Goal: Information Seeking & Learning: Check status

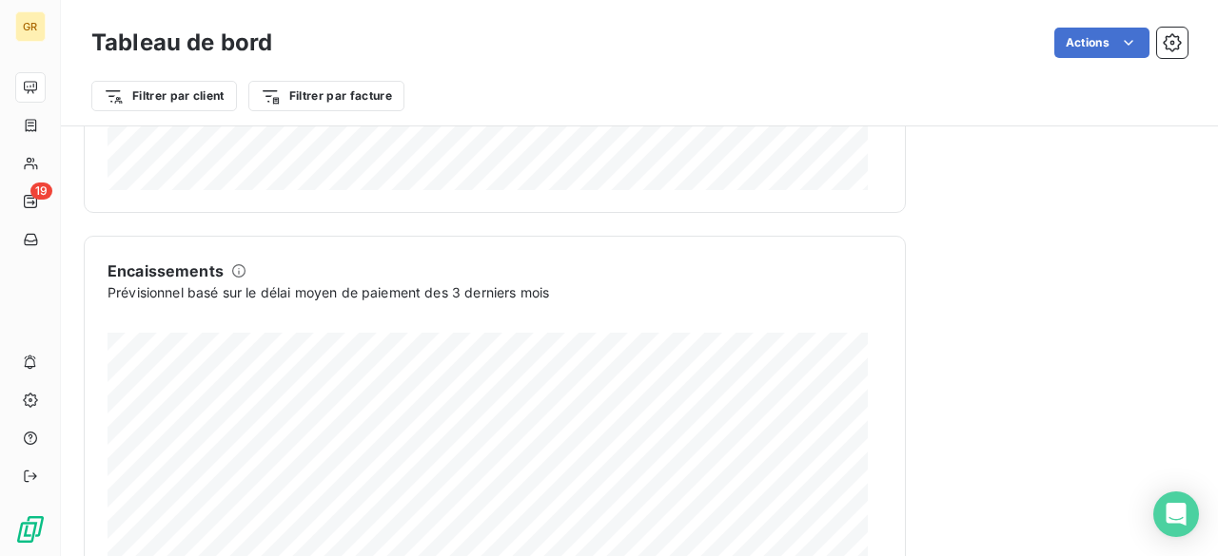
scroll to position [1297, 0]
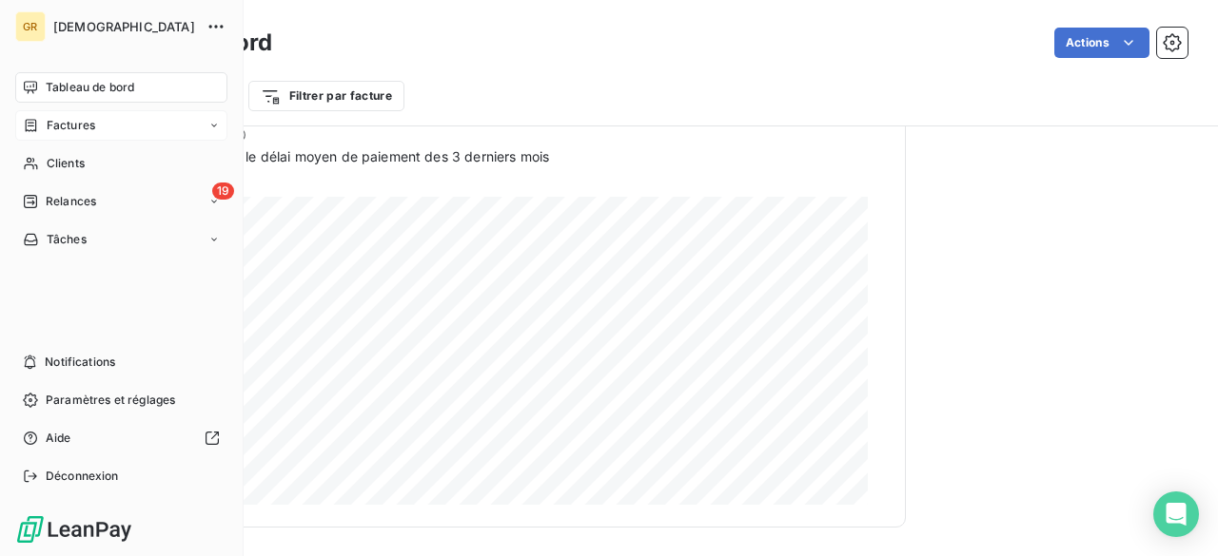
click at [52, 131] on span "Factures" at bounding box center [71, 125] width 49 height 17
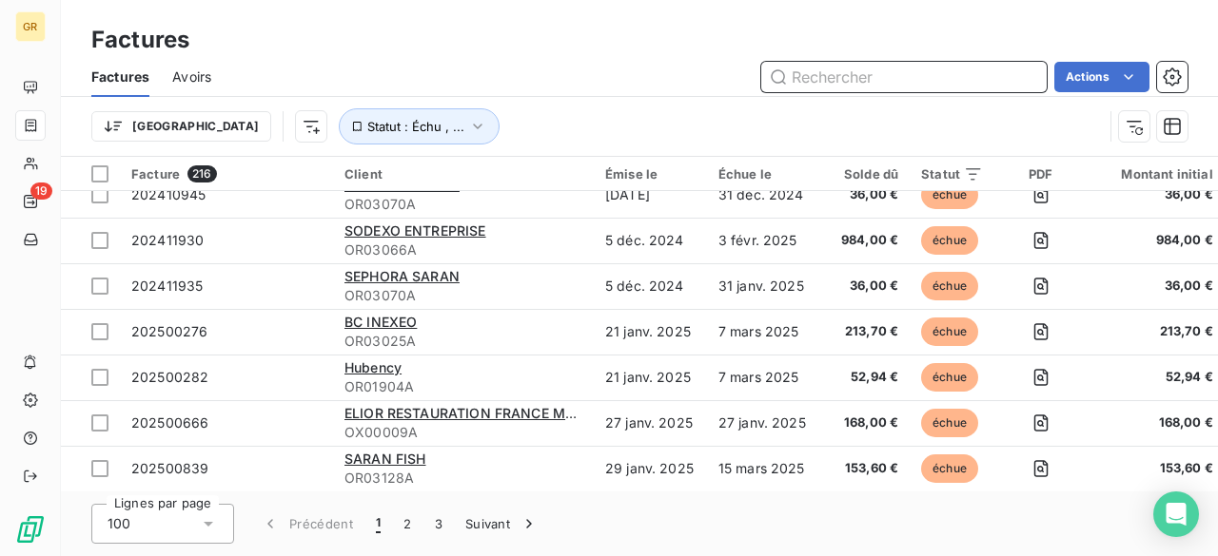
scroll to position [571, 0]
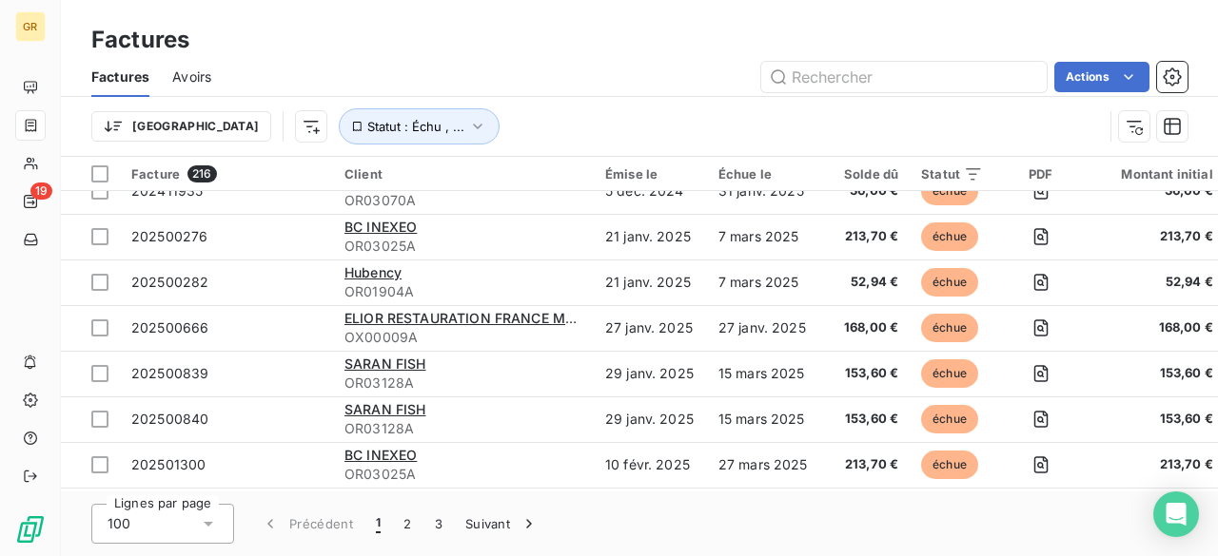
click at [468, 328] on span "OX00009A" at bounding box center [463, 337] width 238 height 19
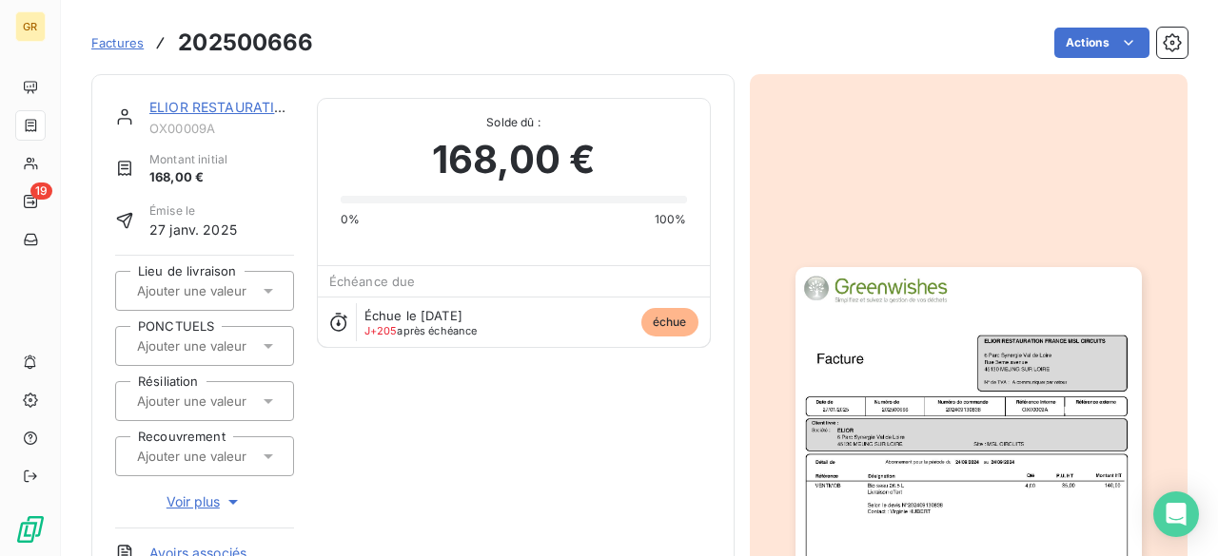
click at [886, 395] on img "button" at bounding box center [968, 511] width 346 height 489
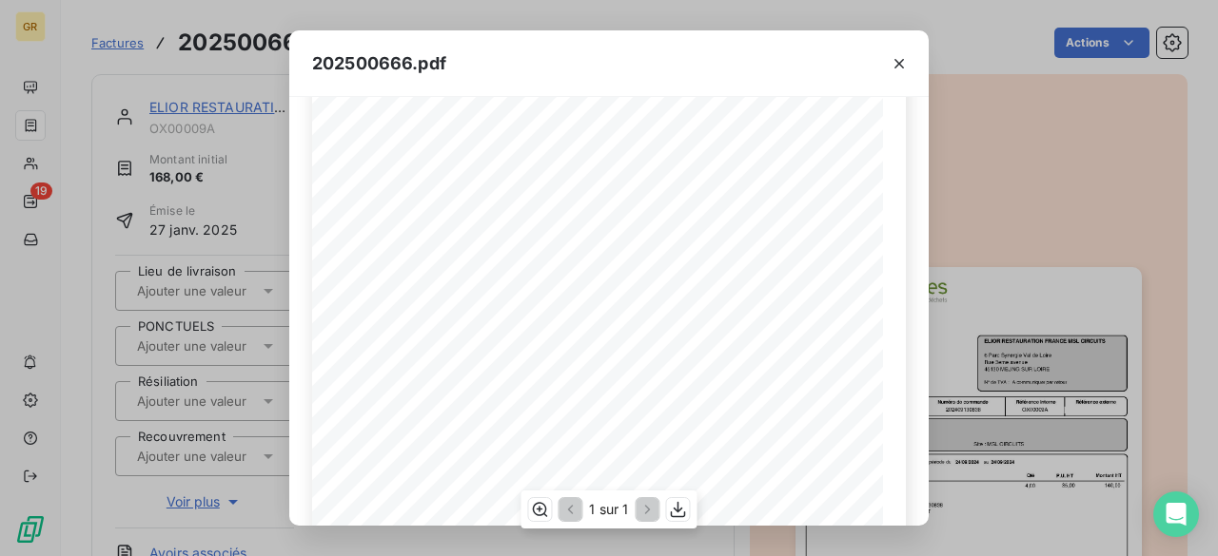
scroll to position [190, 0]
click at [1022, 198] on div "202500666.pdf Référence interne Numéro de Date de Numéro de commande Référence …" at bounding box center [609, 278] width 1218 height 556
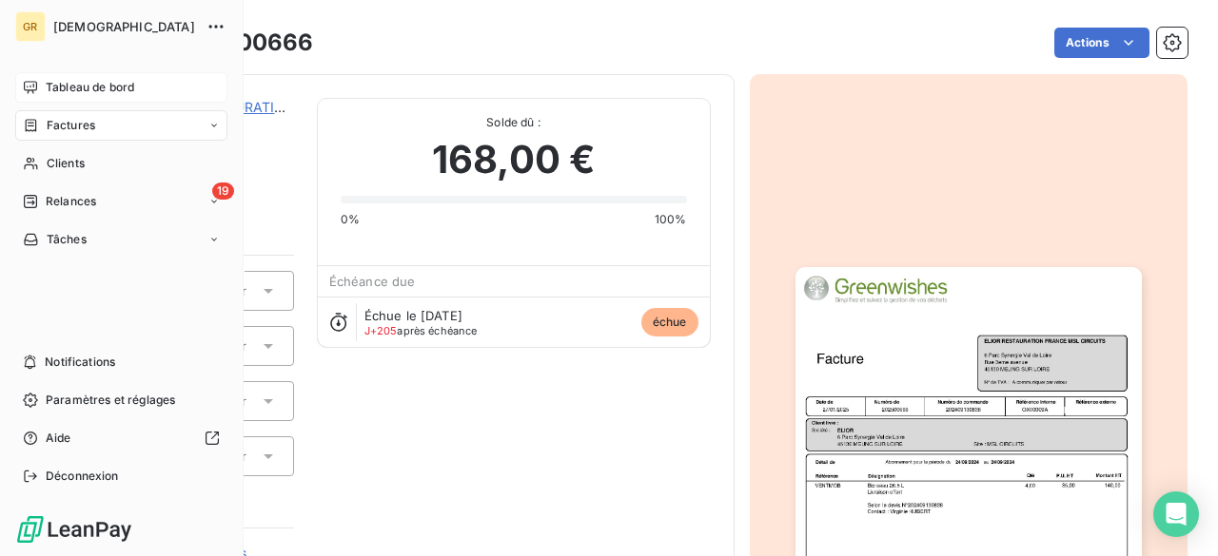
click at [53, 79] on span "Tableau de bord" at bounding box center [90, 87] width 88 height 17
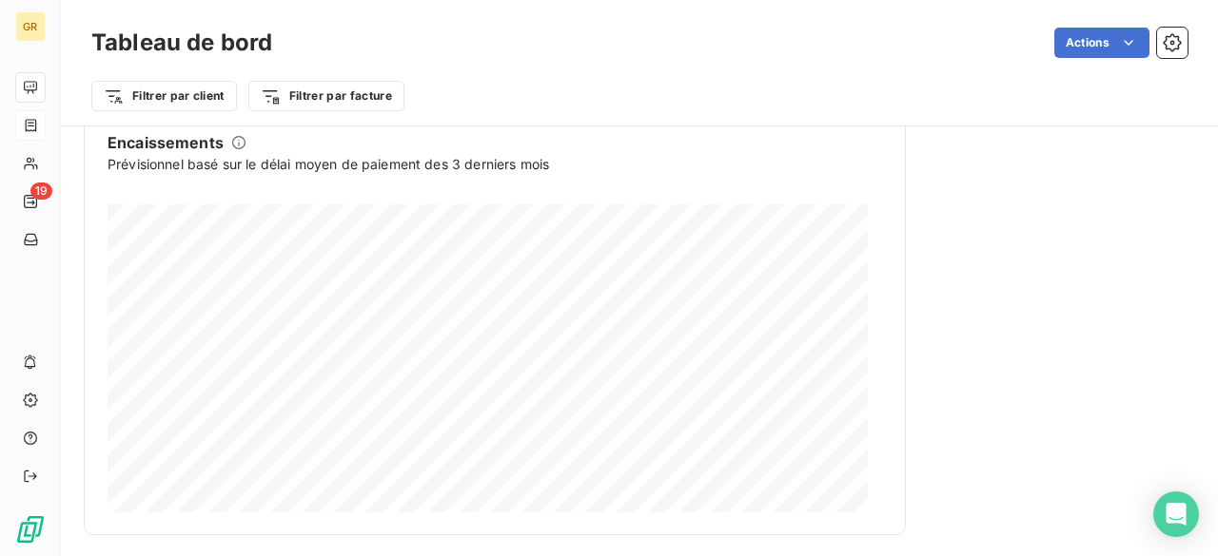
scroll to position [1297, 0]
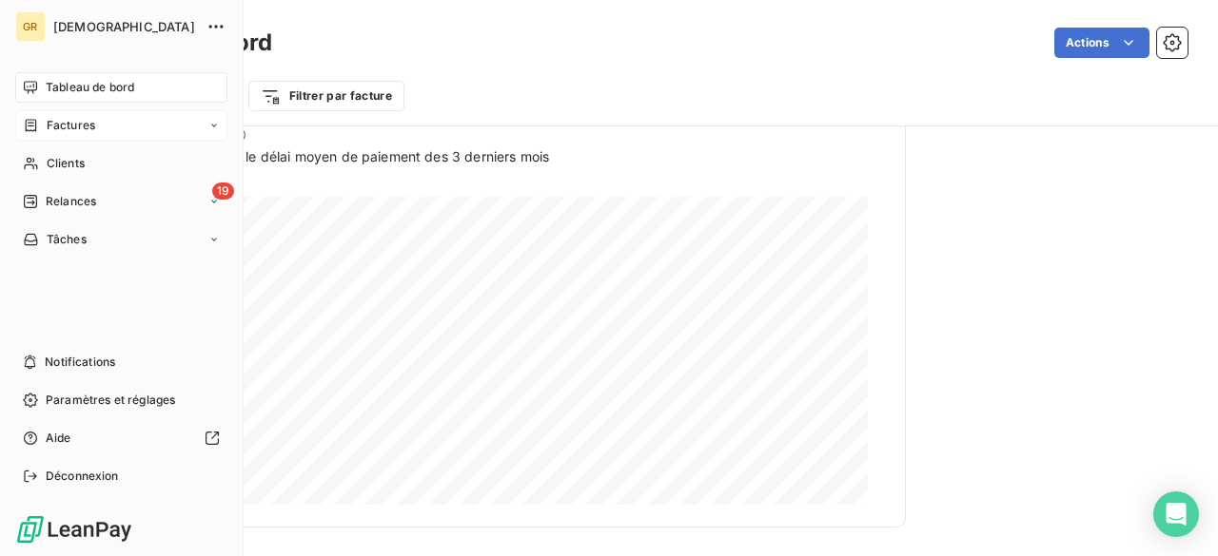
click at [39, 125] on div "Factures" at bounding box center [59, 125] width 72 height 17
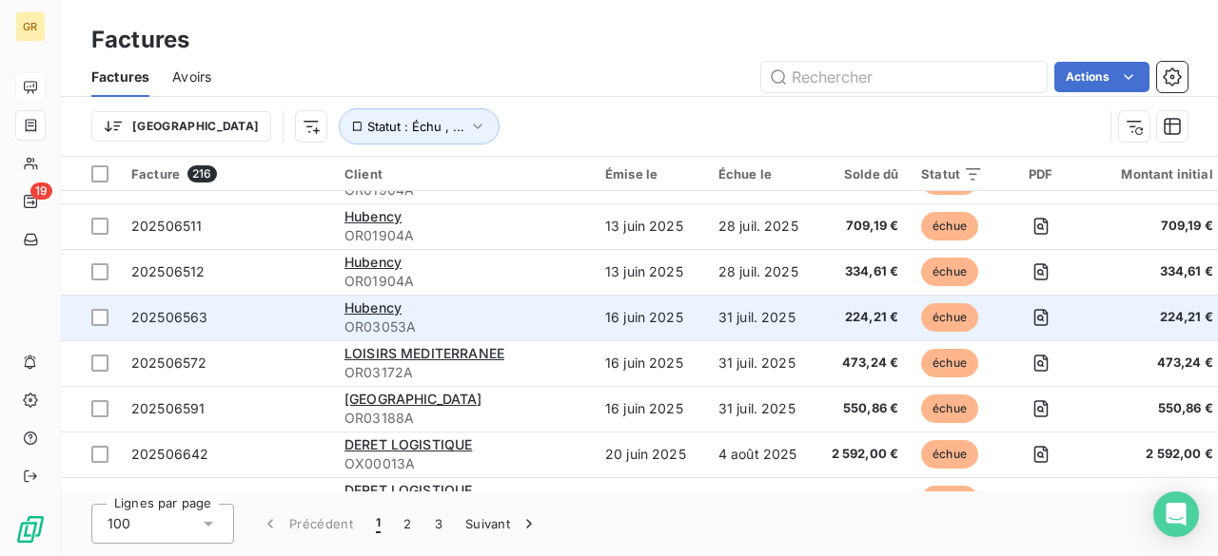
scroll to position [4273, 0]
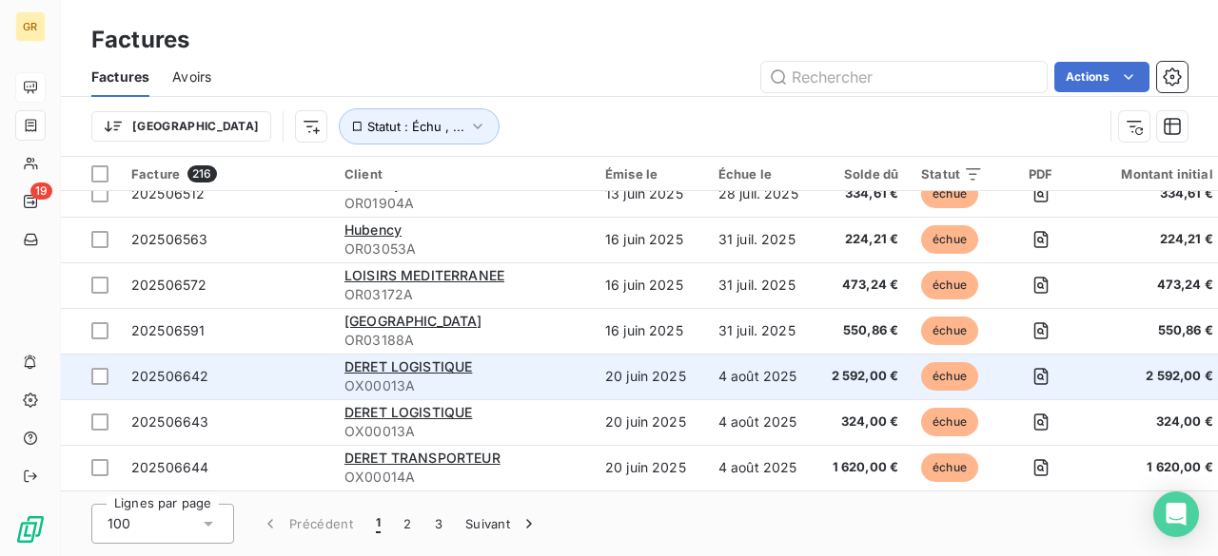
click at [850, 368] on span "2 592,00 €" at bounding box center [865, 376] width 68 height 19
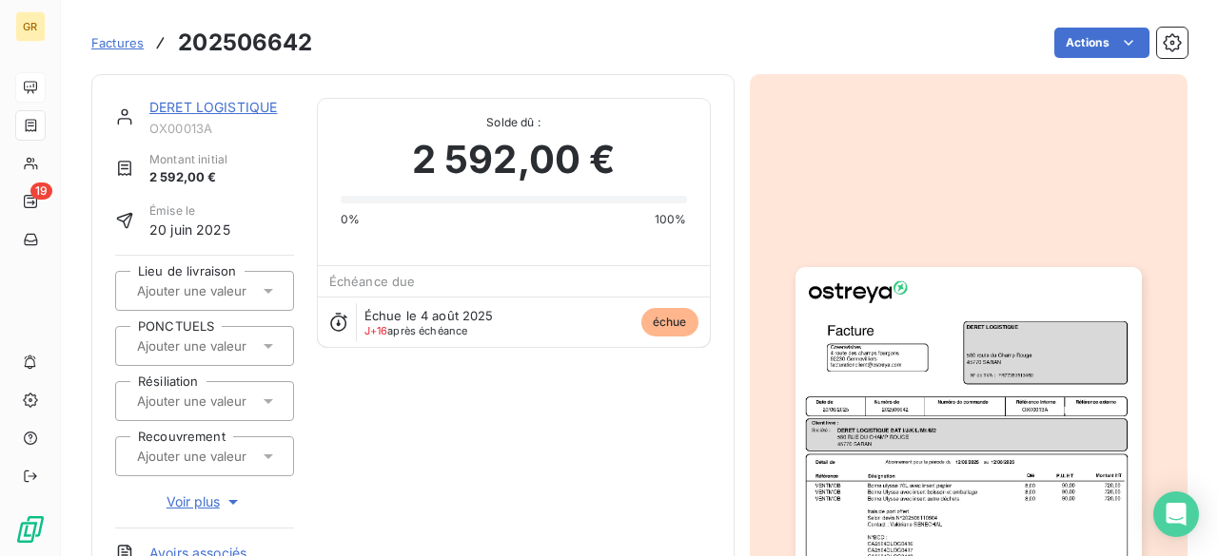
click at [915, 503] on img "button" at bounding box center [968, 511] width 346 height 489
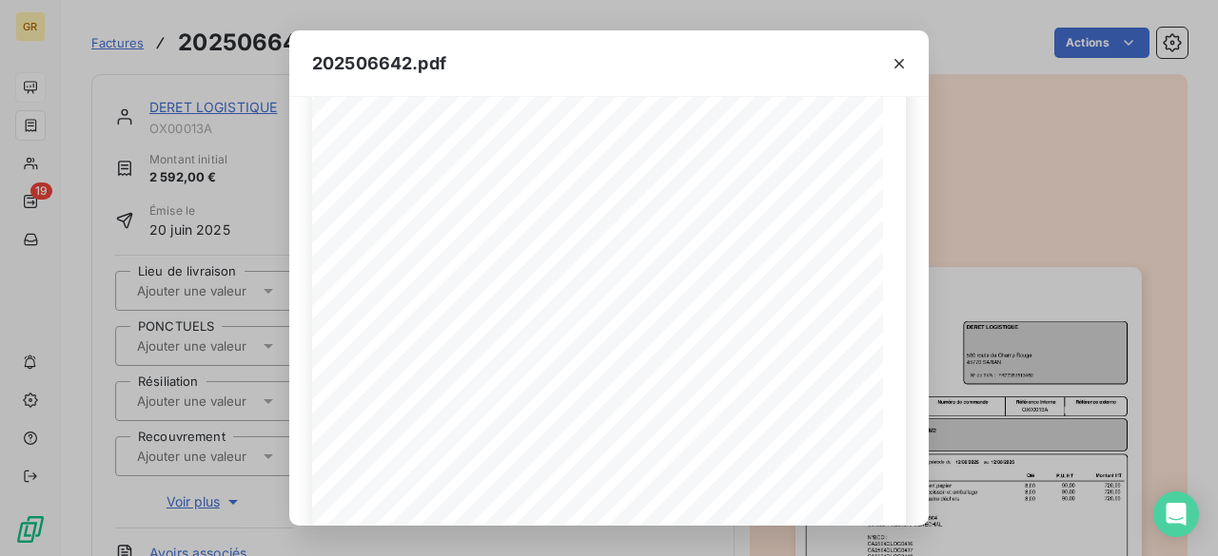
scroll to position [285, 0]
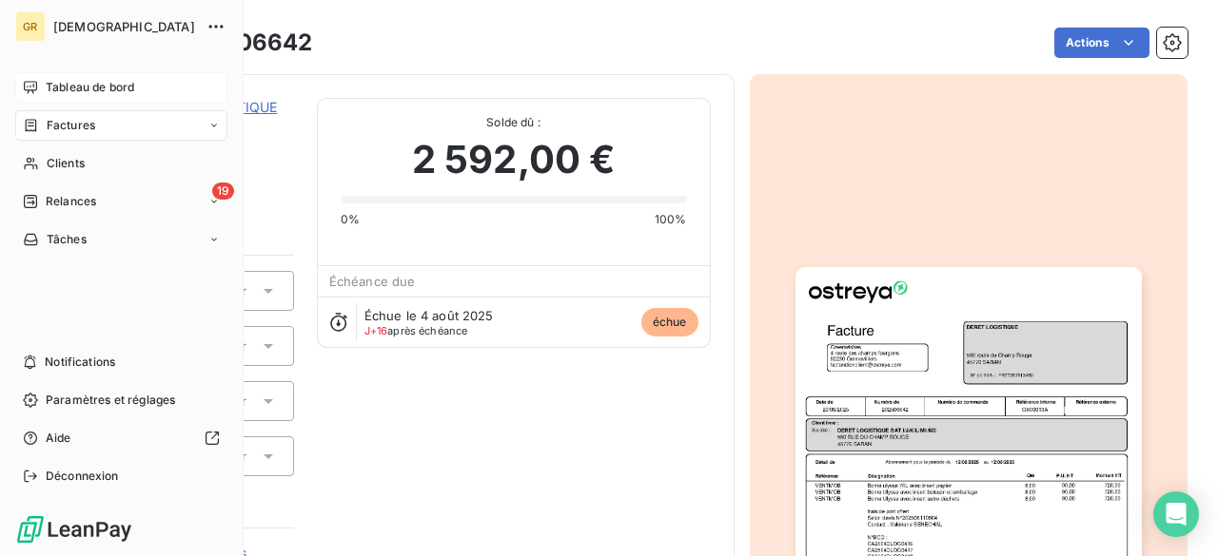
click at [51, 85] on span "Tableau de bord" at bounding box center [90, 87] width 88 height 17
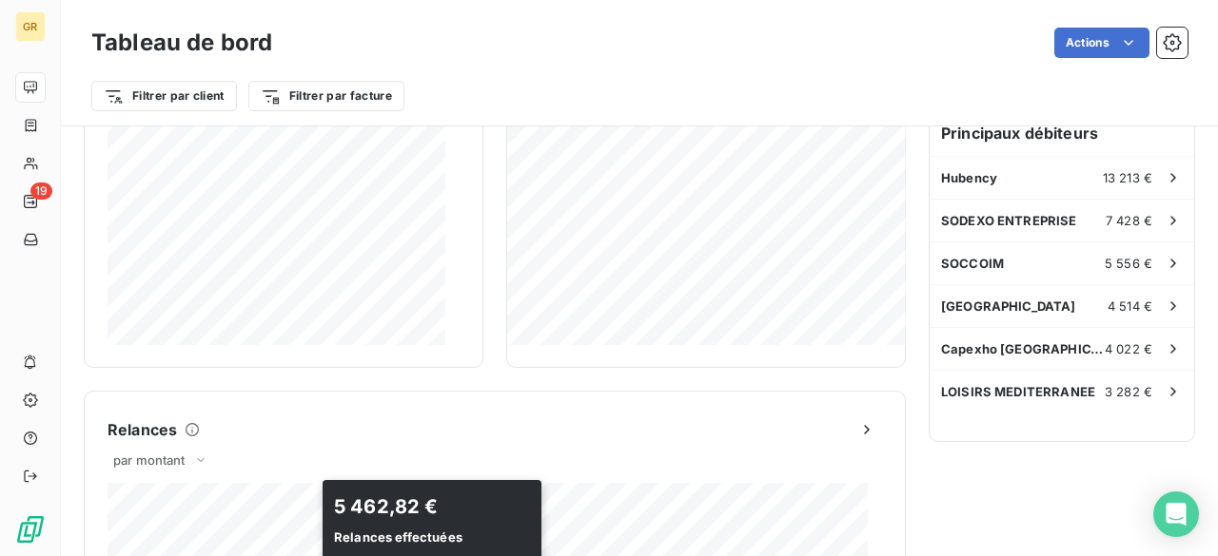
scroll to position [382, 0]
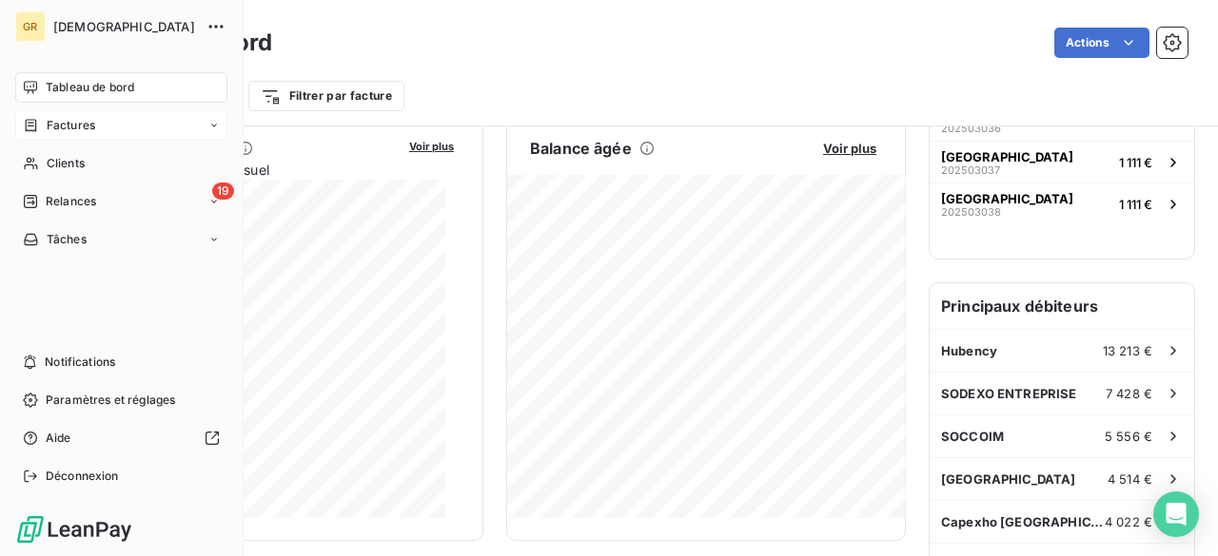
click at [49, 130] on span "Factures" at bounding box center [71, 125] width 49 height 17
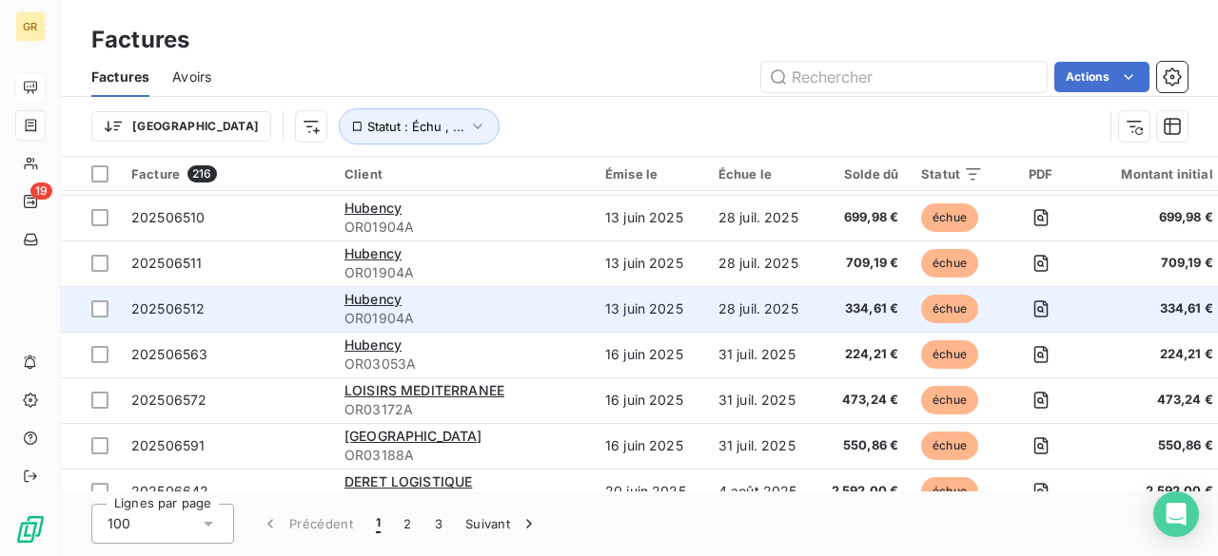
scroll to position [4273, 0]
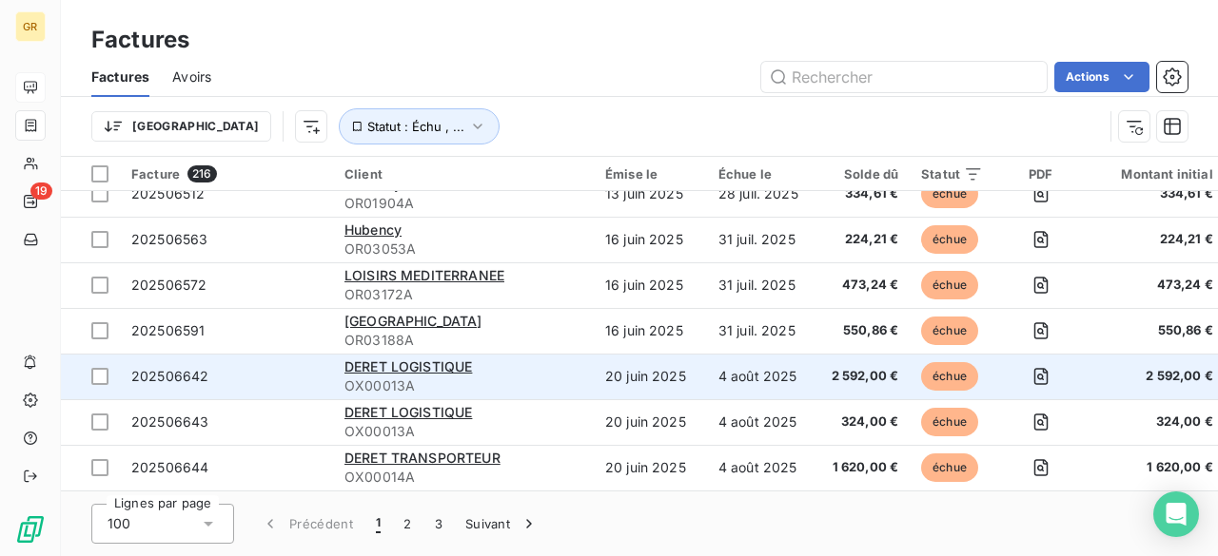
click at [805, 366] on td "4 août 2025" at bounding box center [763, 377] width 113 height 46
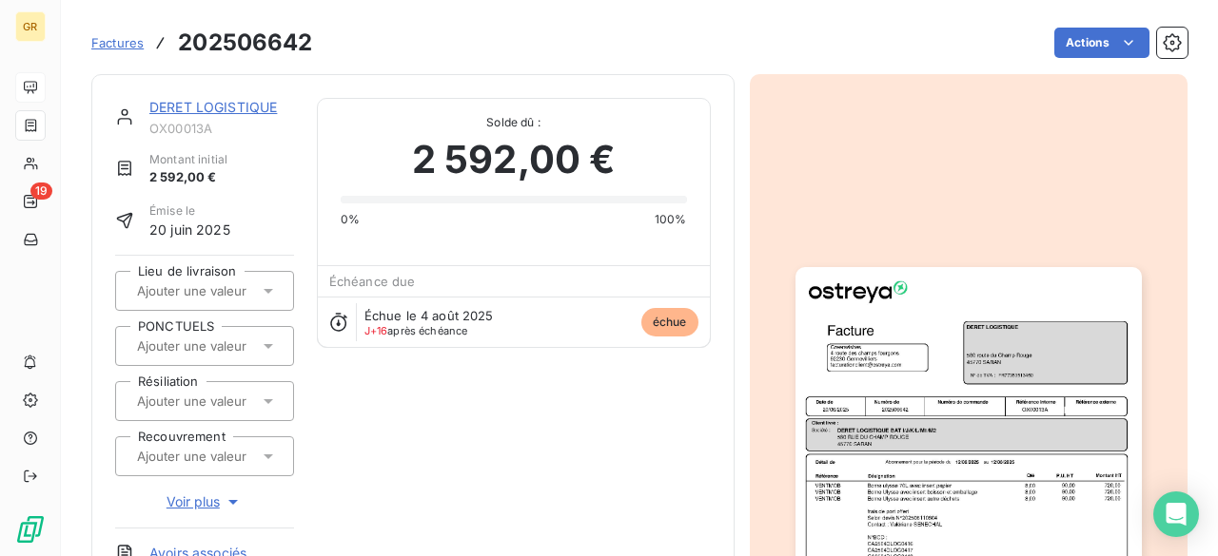
click at [881, 475] on img "button" at bounding box center [968, 511] width 346 height 489
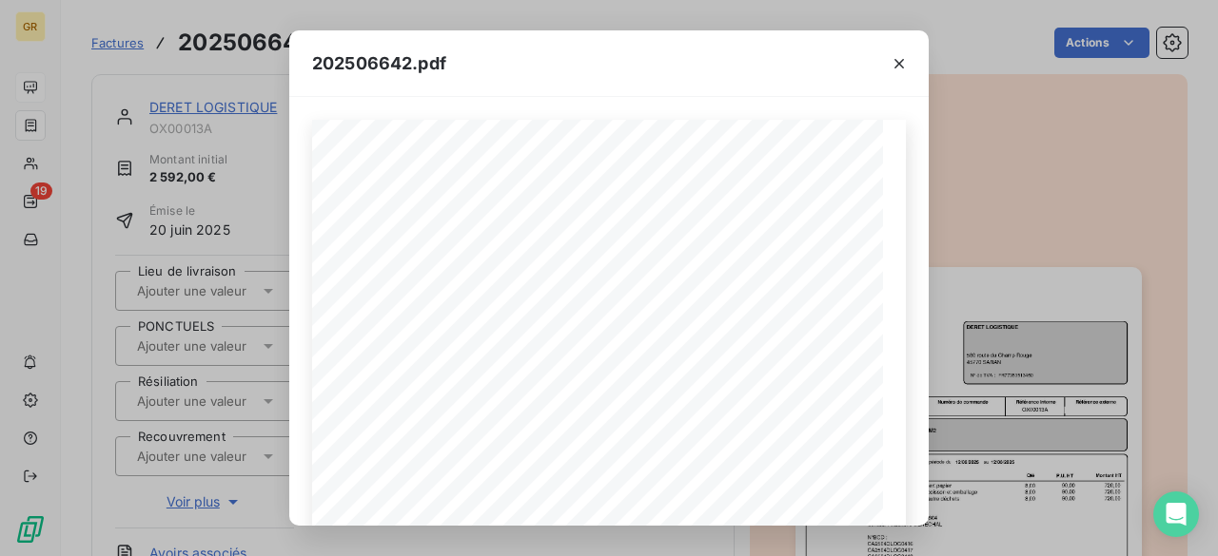
drag, startPoint x: 1001, startPoint y: 144, endPoint x: 898, endPoint y: 48, distance: 140.7
click at [1001, 144] on div "202506642.pdf Référence interne Numéro de Date de Numéro de commande Référence …" at bounding box center [609, 278] width 1218 height 556
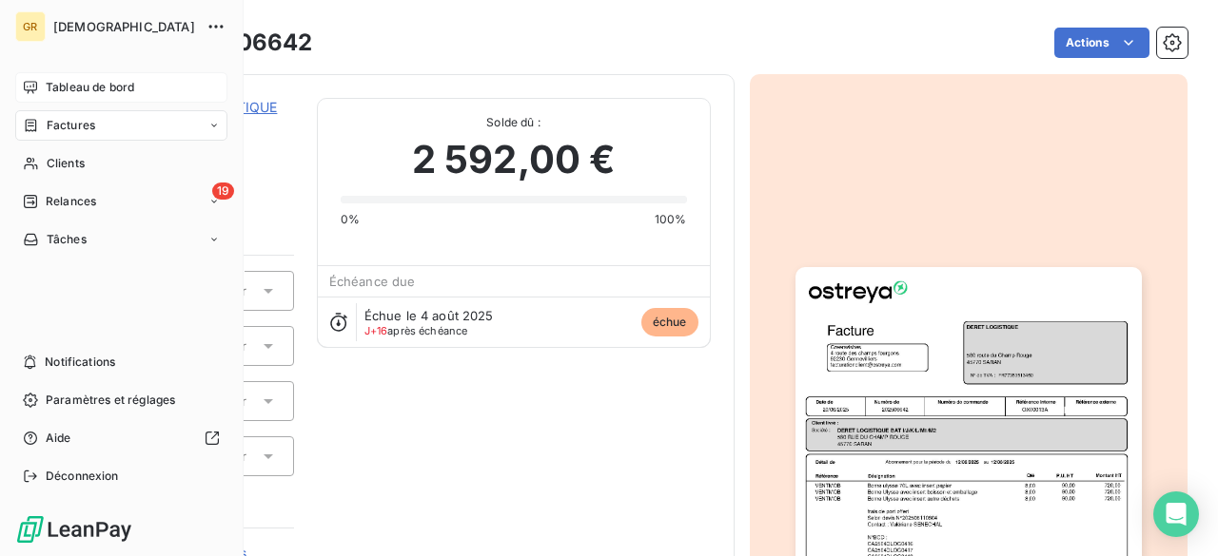
click at [58, 90] on span "Tableau de bord" at bounding box center [90, 87] width 88 height 17
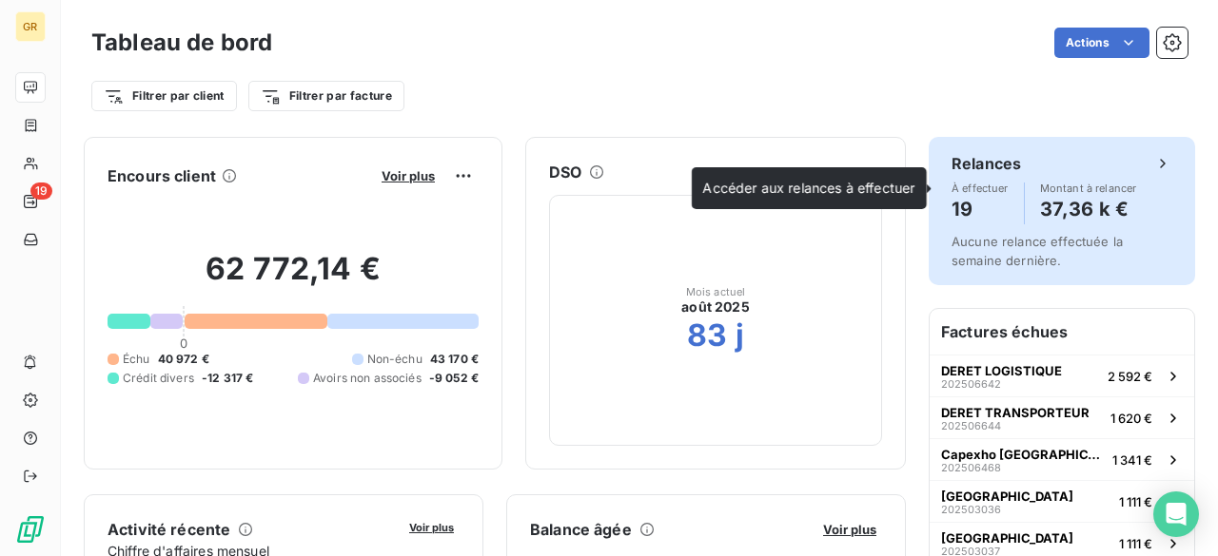
click at [1069, 214] on h4 "37,36 k €" at bounding box center [1088, 209] width 97 height 30
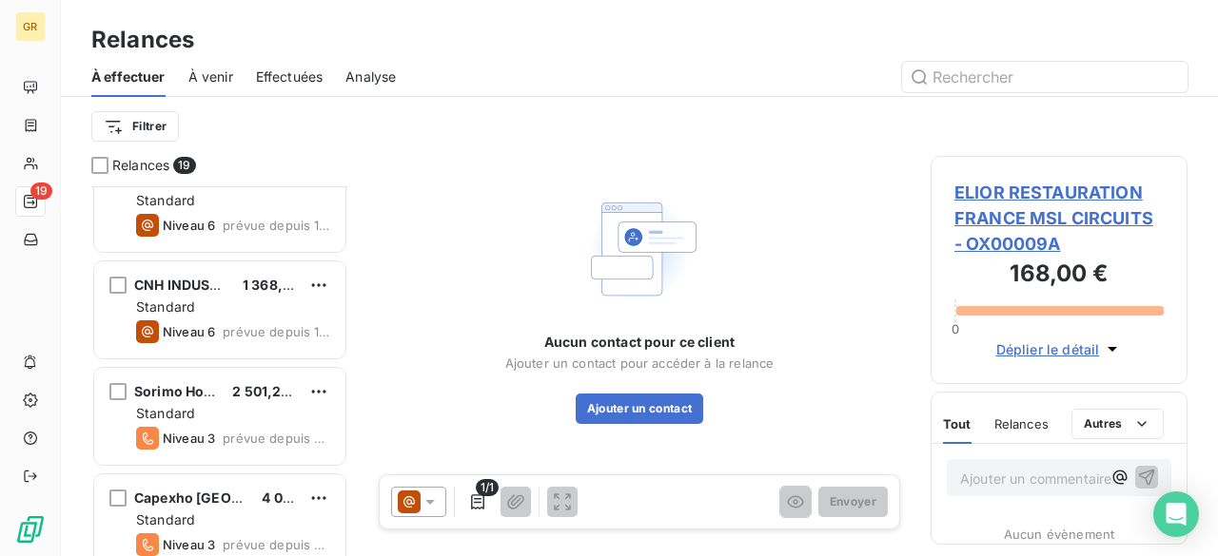
scroll to position [988, 0]
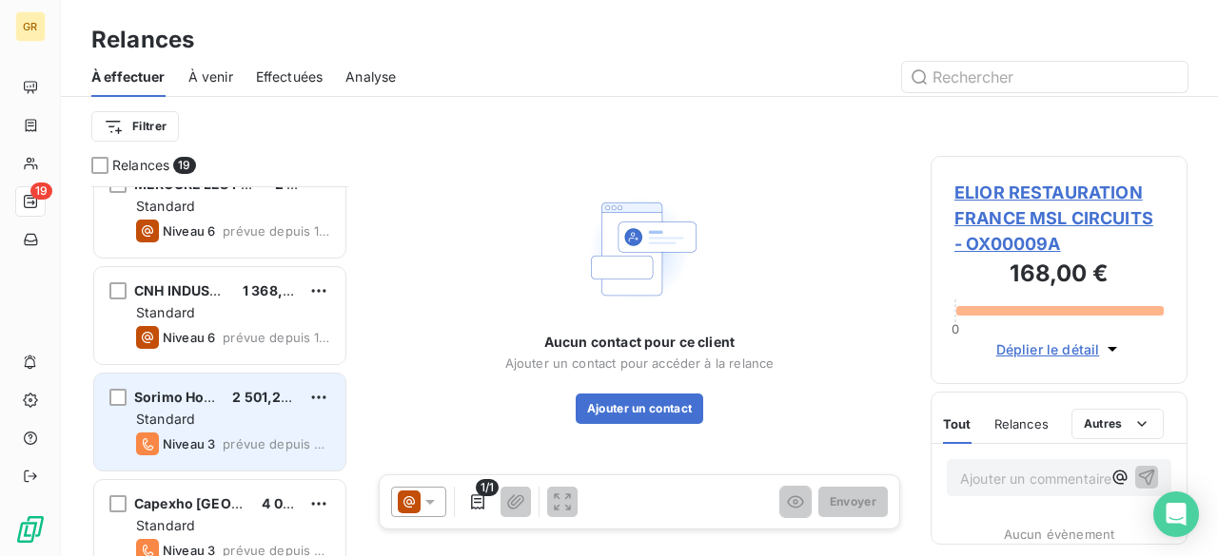
click at [231, 399] on div "Sorimo Hotel 2 501,25 €" at bounding box center [233, 397] width 194 height 17
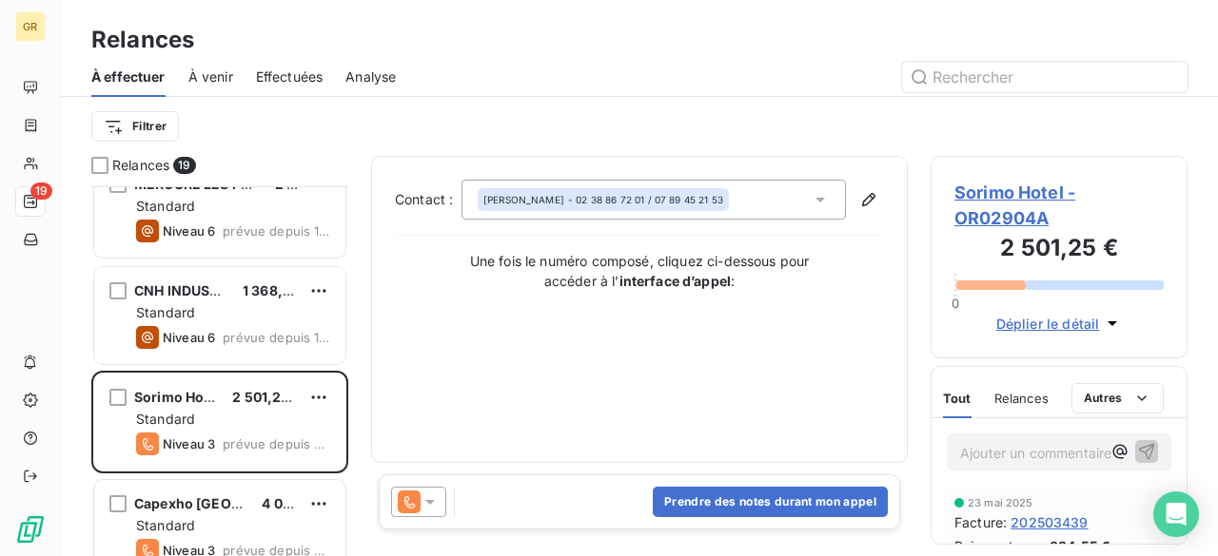
click at [1036, 529] on span "202503439" at bounding box center [1048, 523] width 77 height 20
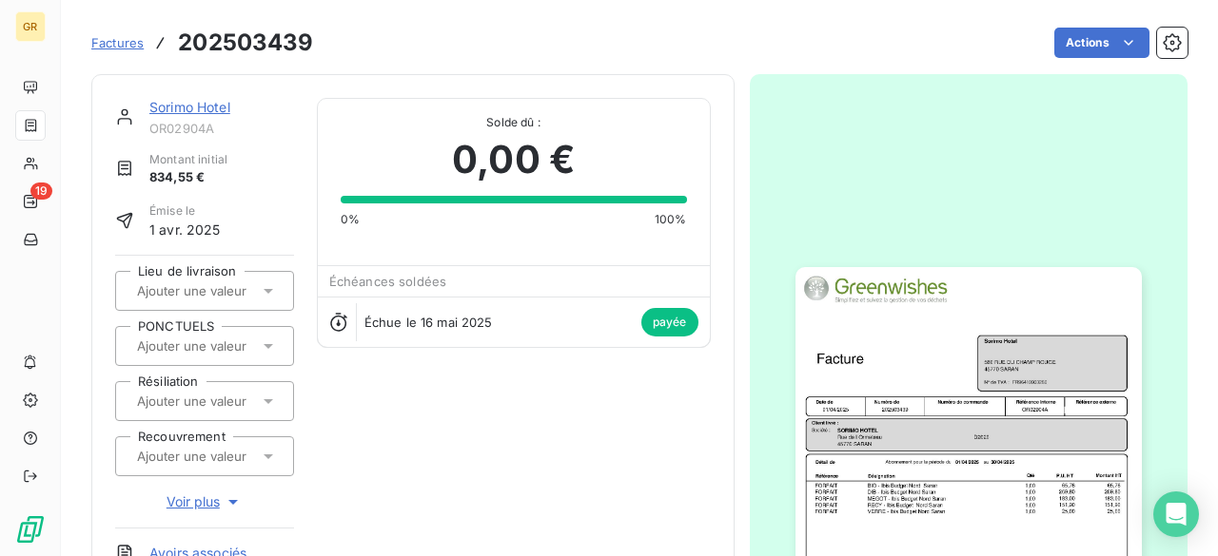
click at [919, 427] on img "button" at bounding box center [968, 511] width 346 height 489
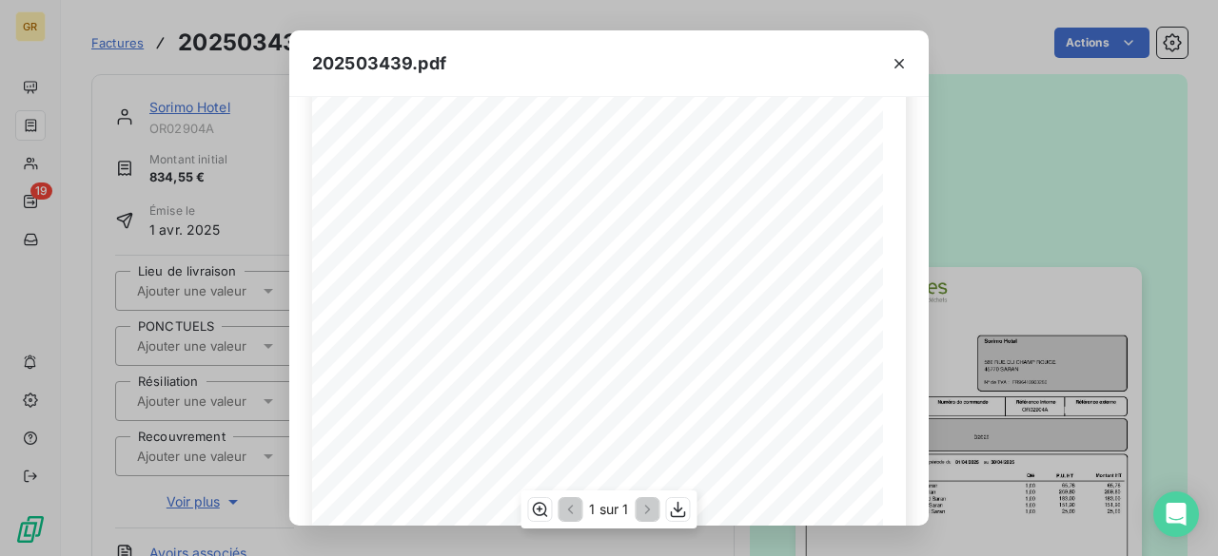
scroll to position [285, 0]
drag, startPoint x: 999, startPoint y: 286, endPoint x: 989, endPoint y: 287, distance: 9.6
click at [998, 286] on div "202503439.pdf Référence interne Numéro de Date de Numéro de commande Référence …" at bounding box center [609, 278] width 1218 height 556
